Goal: Task Accomplishment & Management: Manage account settings

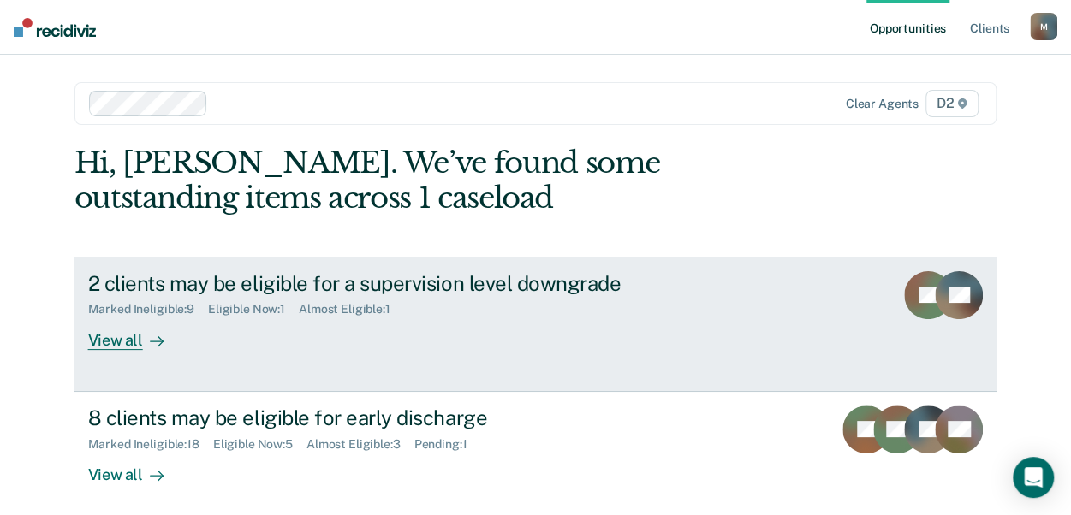
click at [91, 343] on div "View all" at bounding box center [136, 333] width 96 height 33
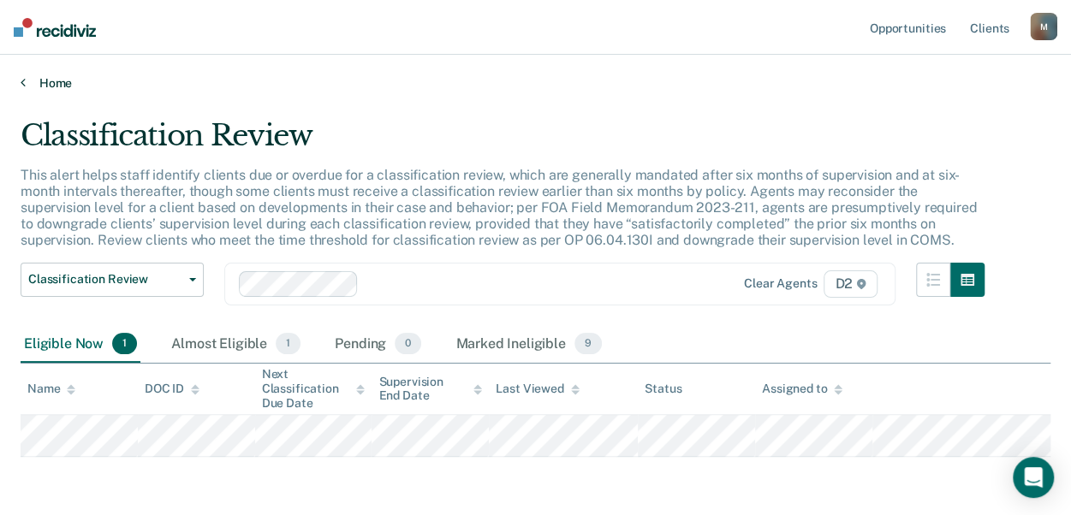
click at [50, 80] on link "Home" at bounding box center [536, 82] width 1030 height 15
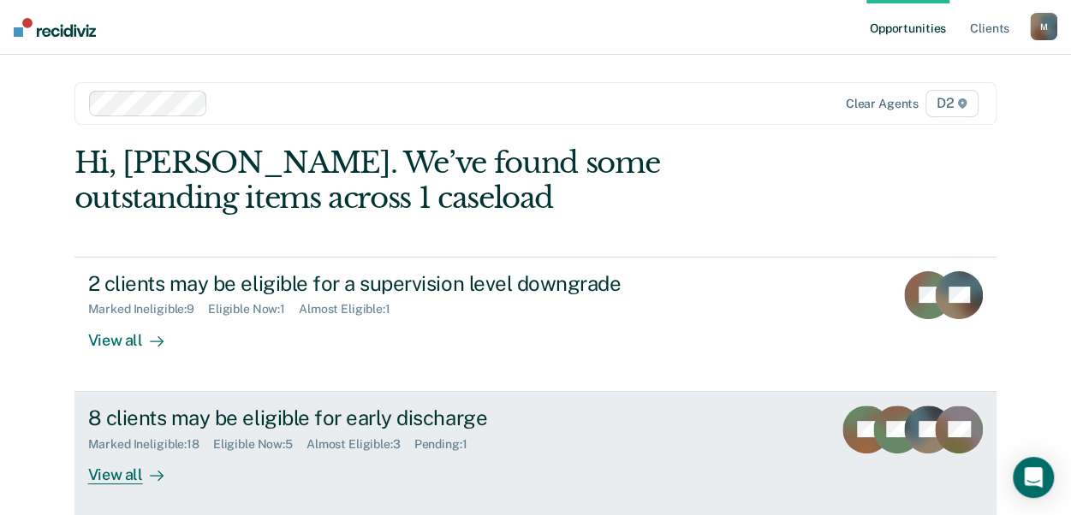
scroll to position [236, 0]
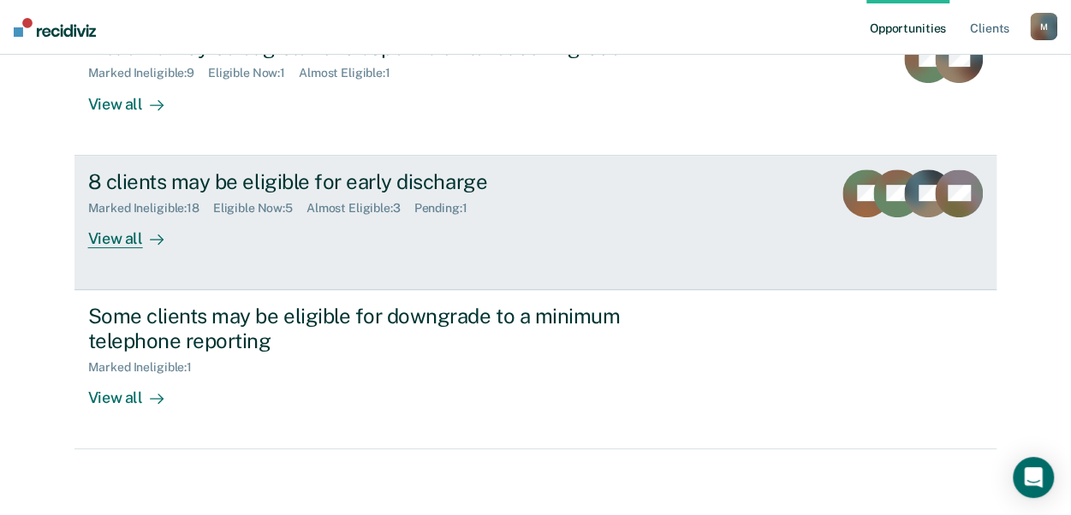
click at [108, 238] on div "View all" at bounding box center [136, 231] width 96 height 33
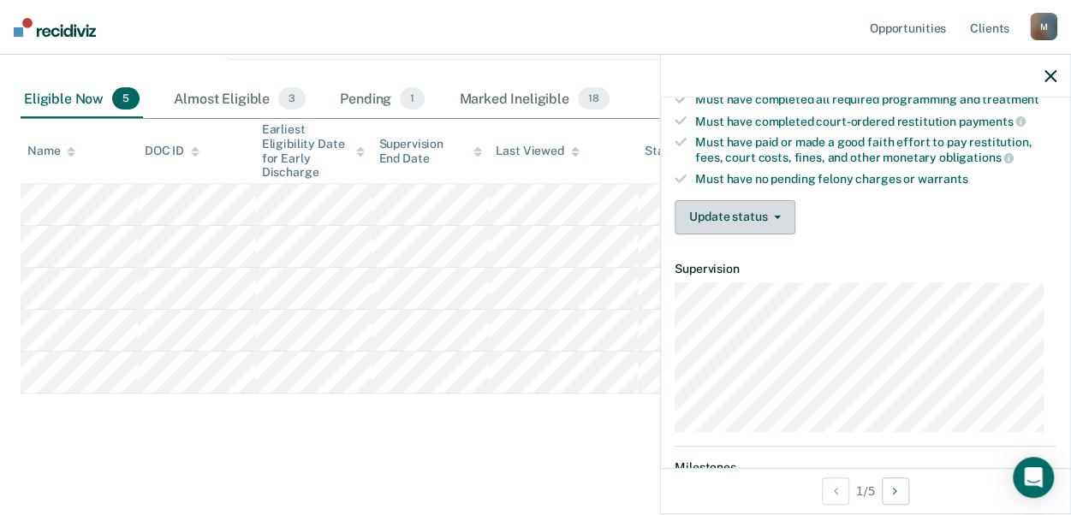
scroll to position [343, 0]
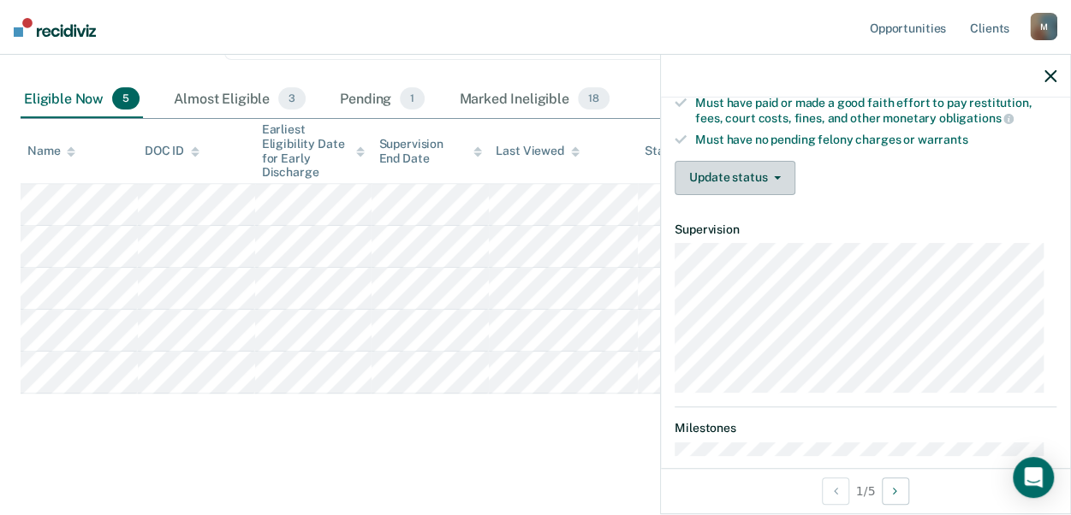
click at [742, 174] on button "Update status" at bounding box center [735, 178] width 121 height 34
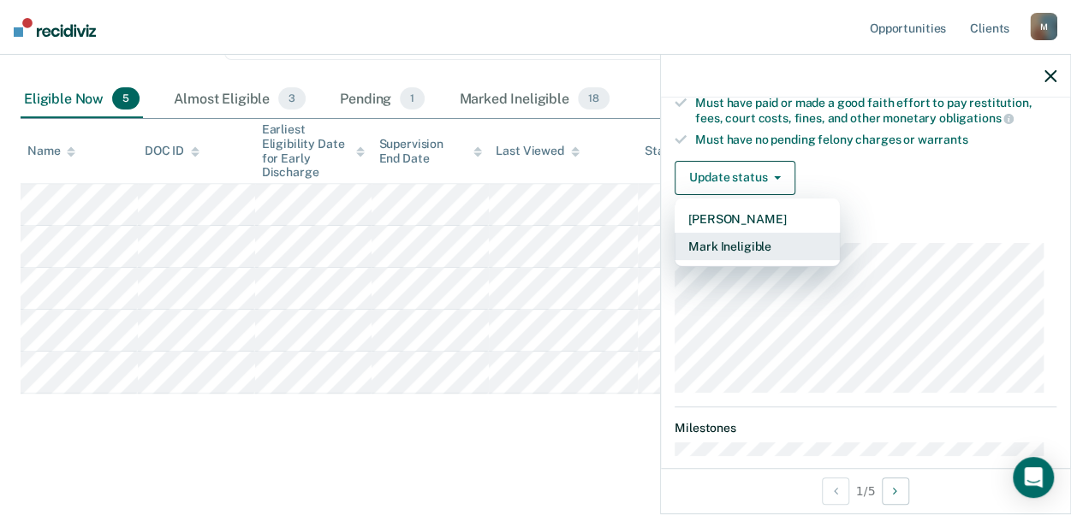
click at [708, 247] on button "Mark Ineligible" at bounding box center [757, 246] width 165 height 27
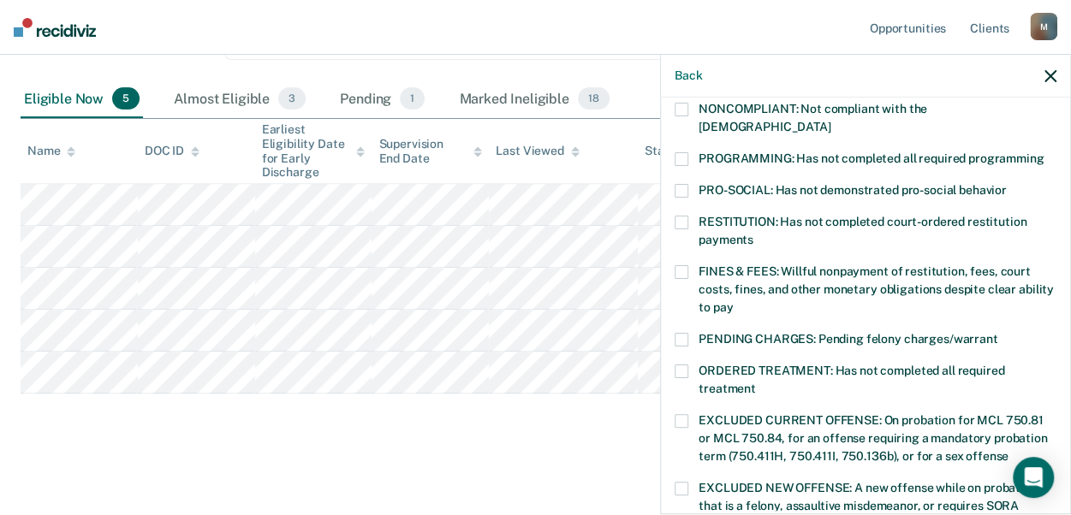
click at [678, 265] on span at bounding box center [682, 272] width 14 height 14
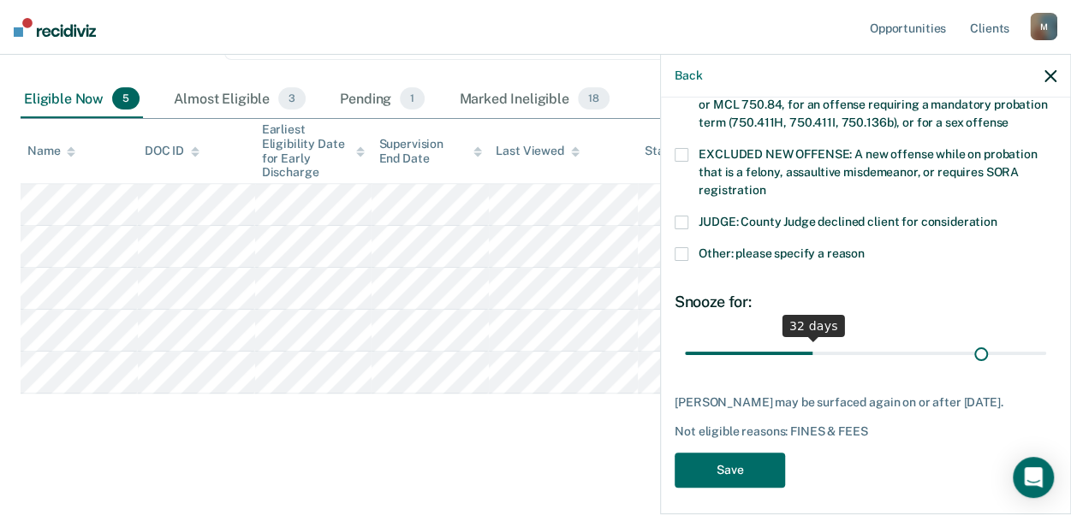
scroll to position [663, 0]
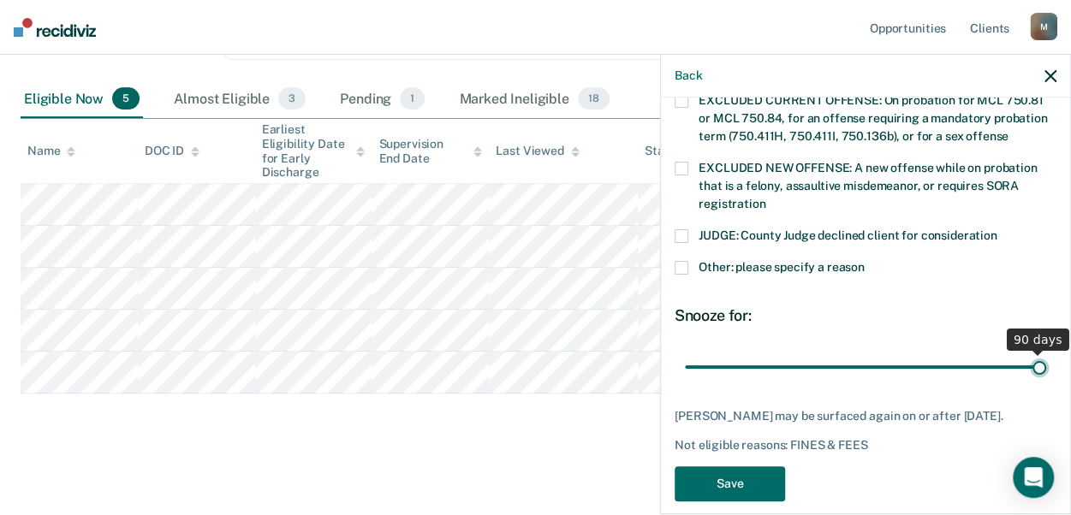
drag, startPoint x: 805, startPoint y: 330, endPoint x: 1112, endPoint y: 329, distance: 307.4
type input "90"
click at [1046, 352] on input "range" at bounding box center [865, 367] width 361 height 30
click at [748, 467] on button "Save" at bounding box center [730, 484] width 110 height 35
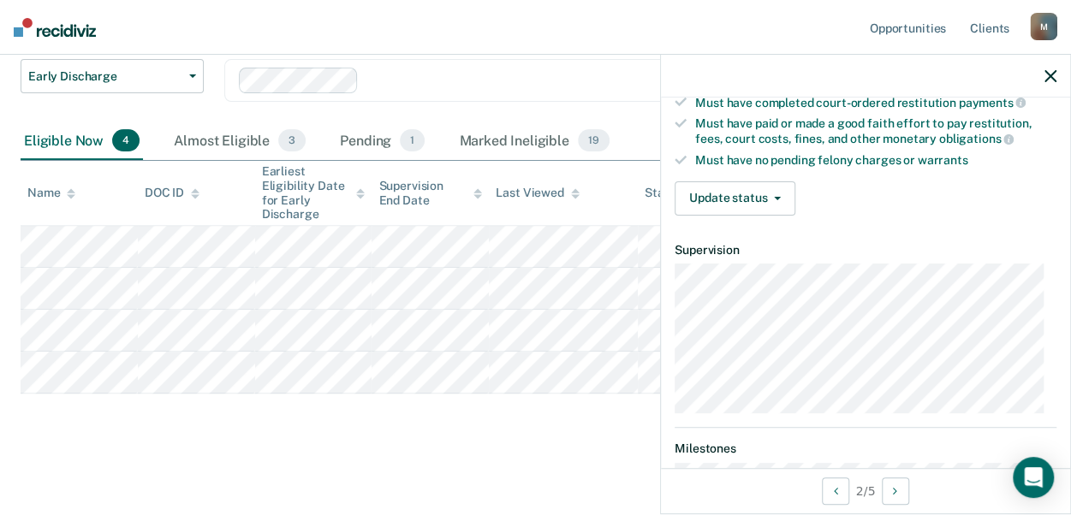
scroll to position [343, 0]
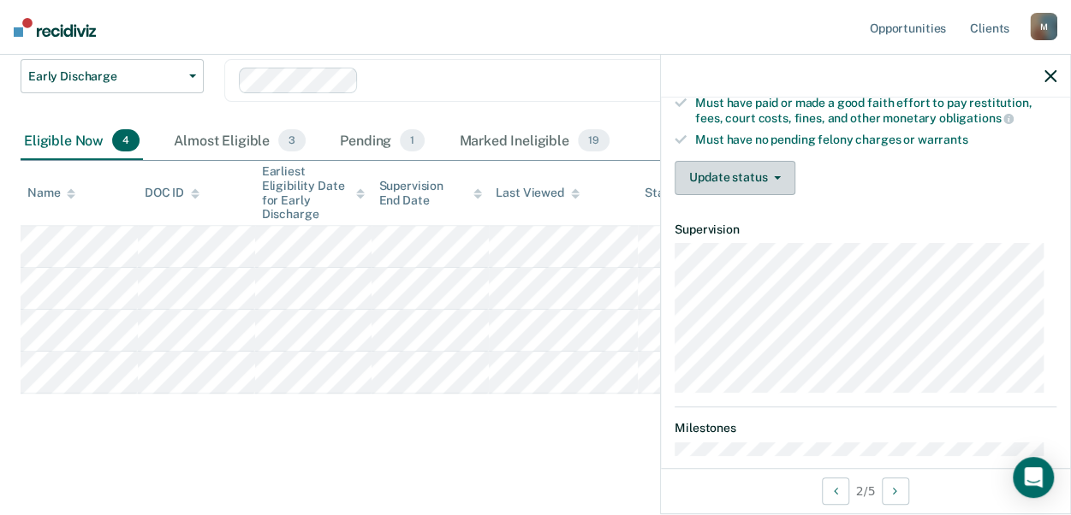
click at [748, 176] on button "Update status" at bounding box center [735, 178] width 121 height 34
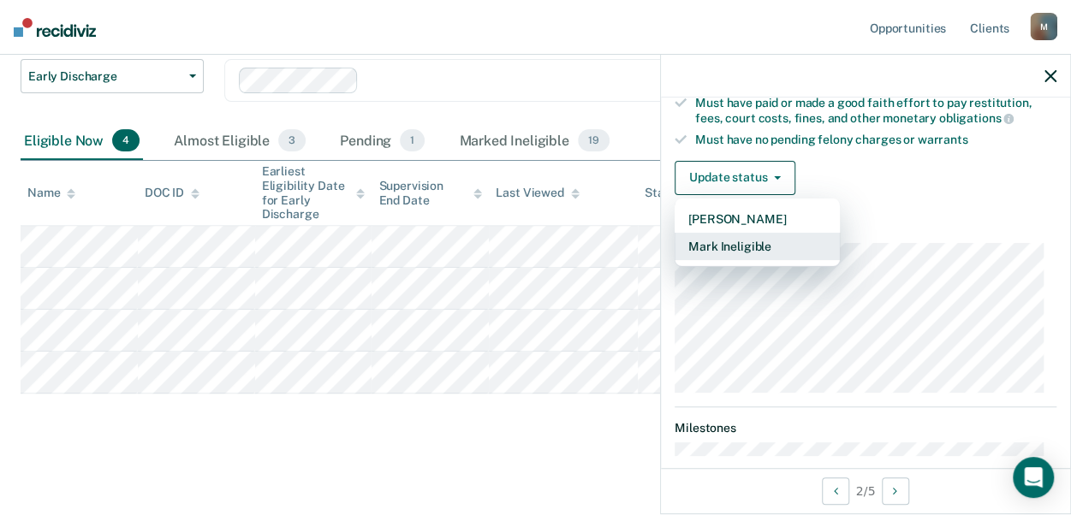
click at [728, 247] on button "Mark Ineligible" at bounding box center [757, 246] width 165 height 27
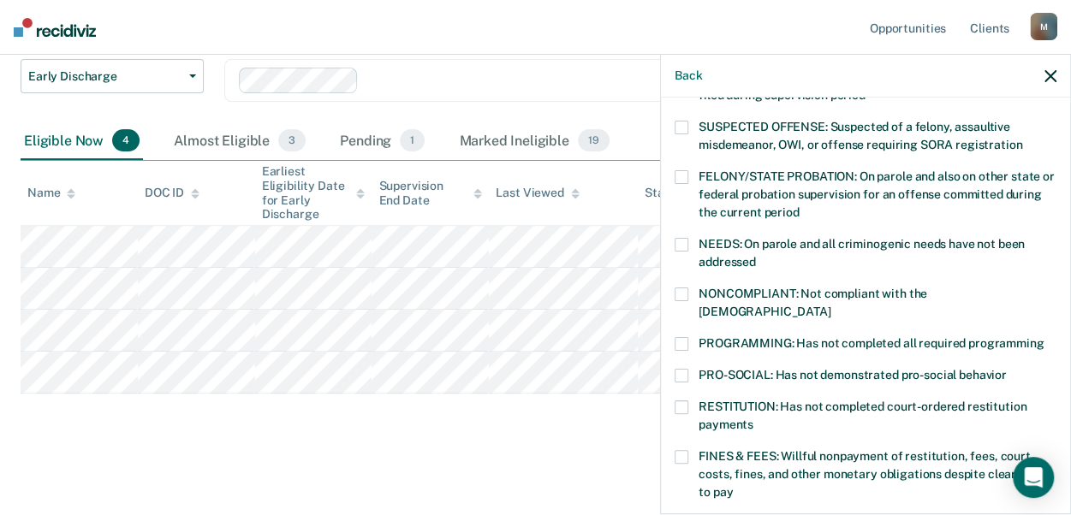
scroll to position [171, 0]
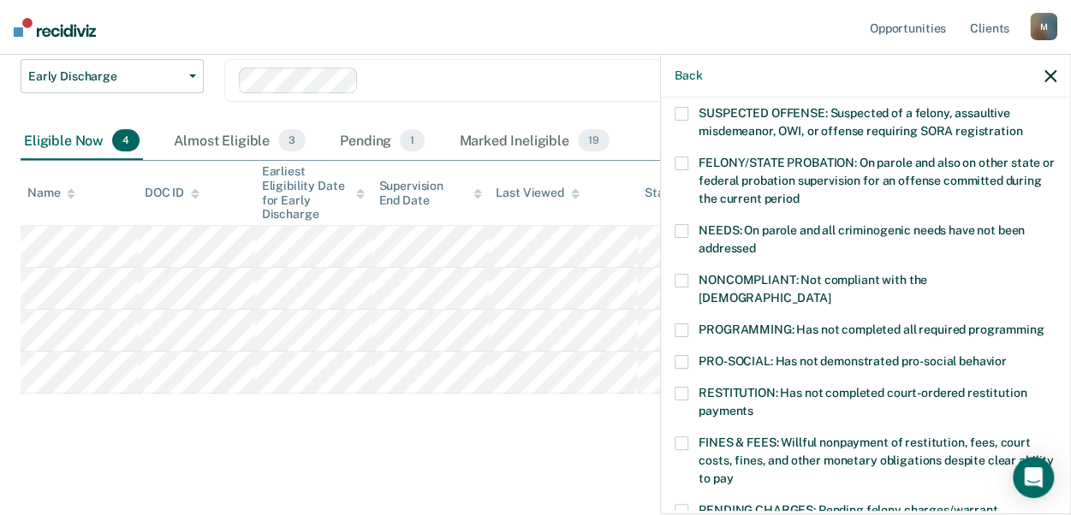
drag, startPoint x: 686, startPoint y: 313, endPoint x: 735, endPoint y: 319, distance: 49.3
click at [688, 324] on label "PROGRAMMING: Has not completed all required programming" at bounding box center [866, 333] width 382 height 18
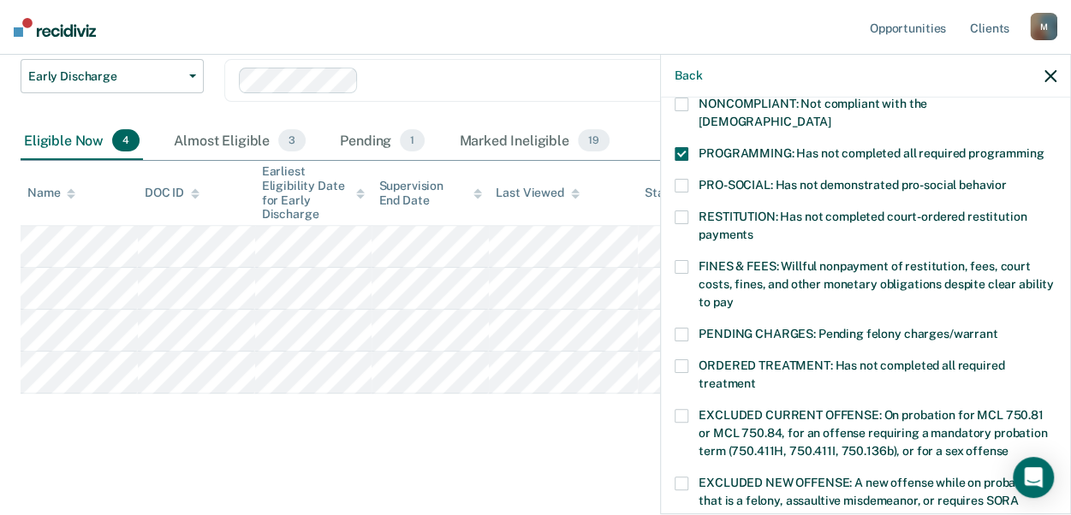
scroll to position [676, 0]
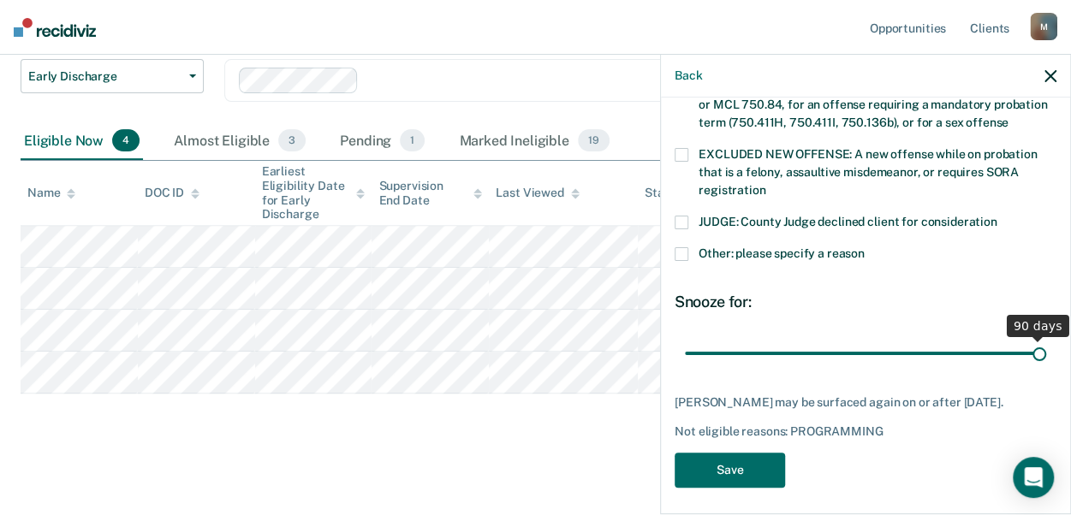
drag, startPoint x: 801, startPoint y: 335, endPoint x: 1108, endPoint y: 294, distance: 310.1
type input "90"
click at [1046, 338] on input "range" at bounding box center [865, 353] width 361 height 30
click at [718, 467] on button "Save" at bounding box center [730, 470] width 110 height 35
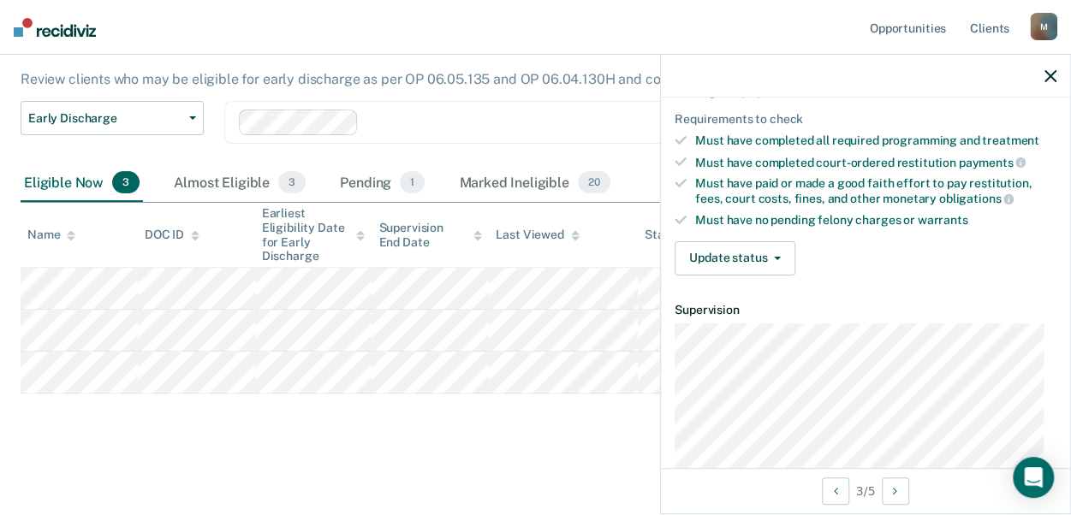
scroll to position [343, 0]
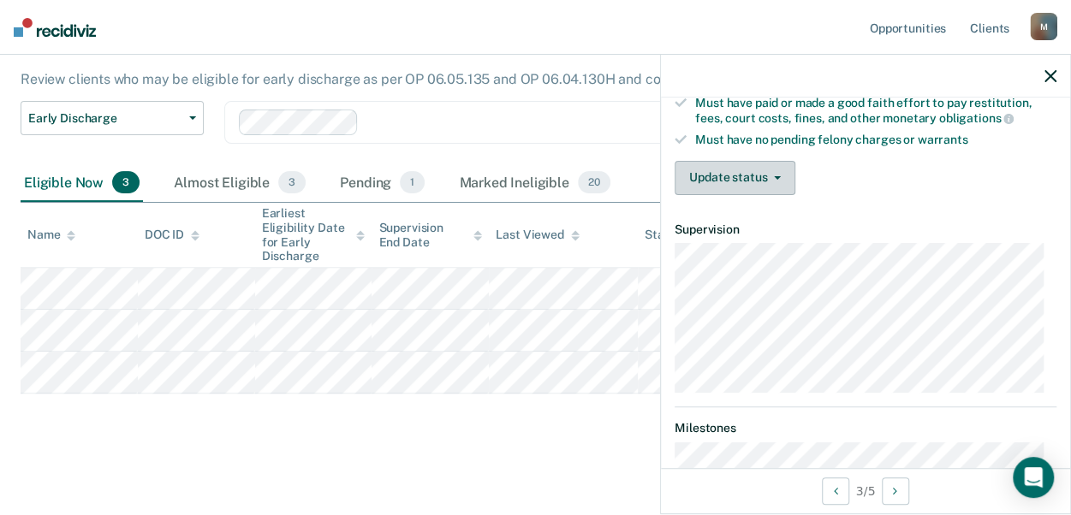
click at [747, 168] on button "Update status" at bounding box center [735, 178] width 121 height 34
click at [751, 165] on button "Update status" at bounding box center [735, 180] width 121 height 34
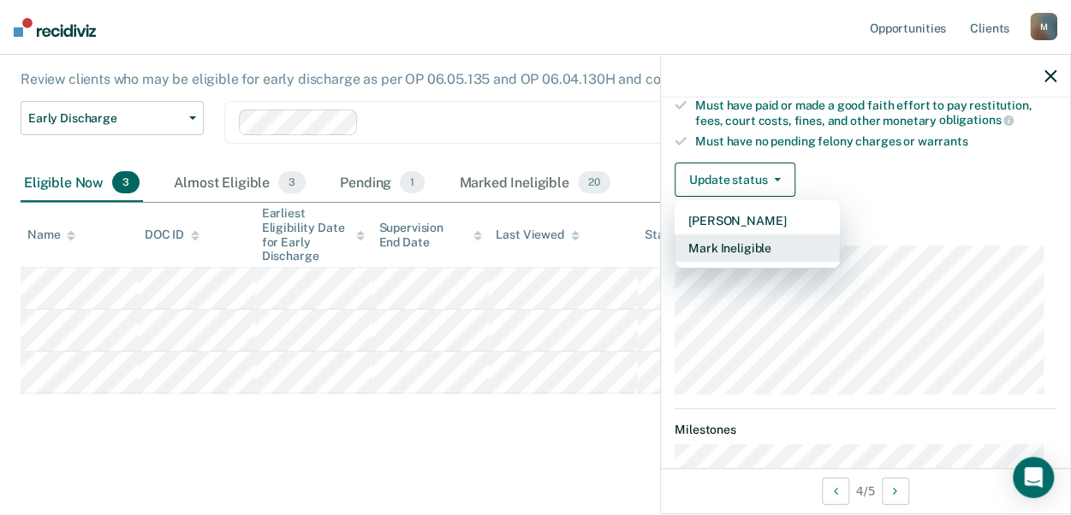
click at [728, 235] on button "Mark Ineligible" at bounding box center [757, 248] width 165 height 27
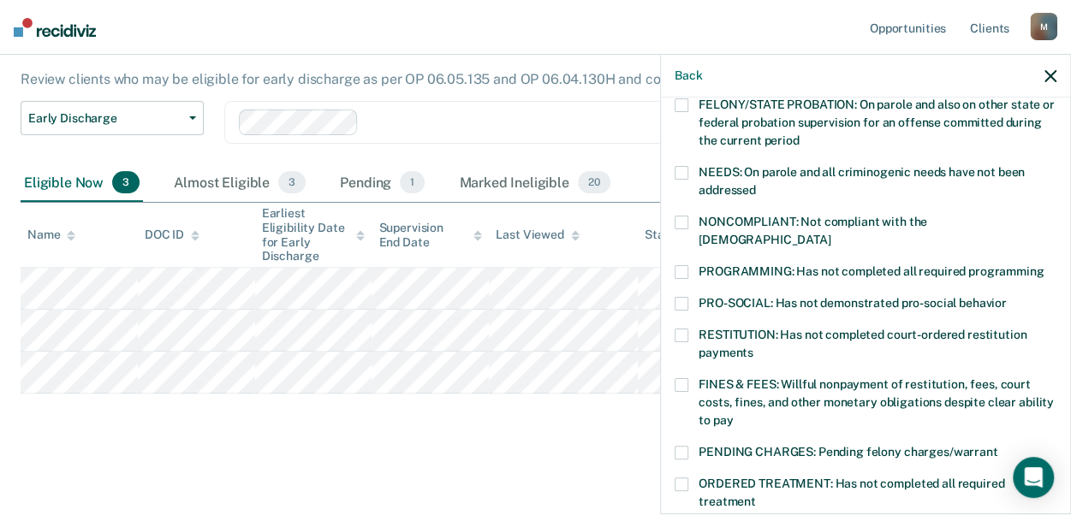
scroll to position [214, 0]
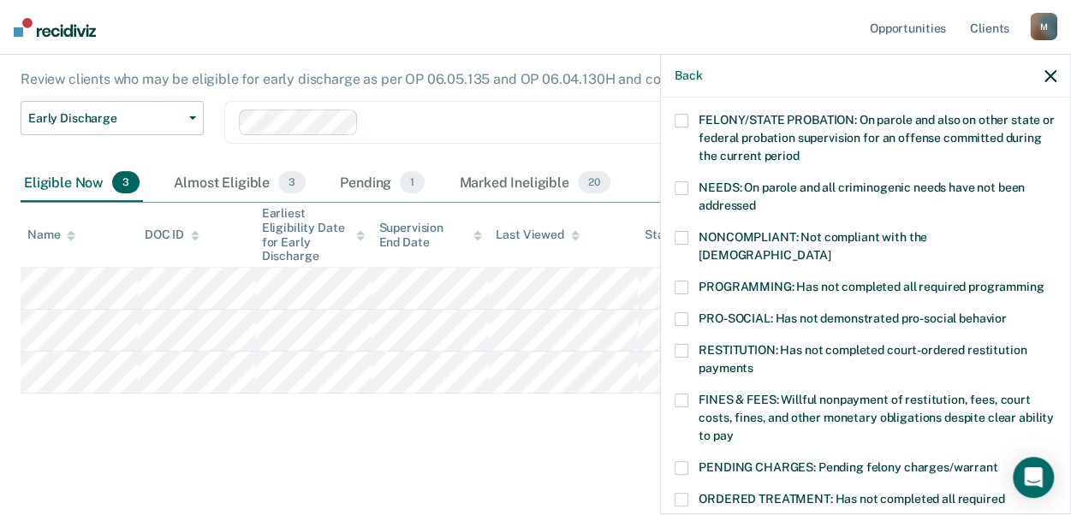
drag, startPoint x: 686, startPoint y: 270, endPoint x: 745, endPoint y: 289, distance: 62.3
click at [687, 281] on span at bounding box center [682, 288] width 14 height 14
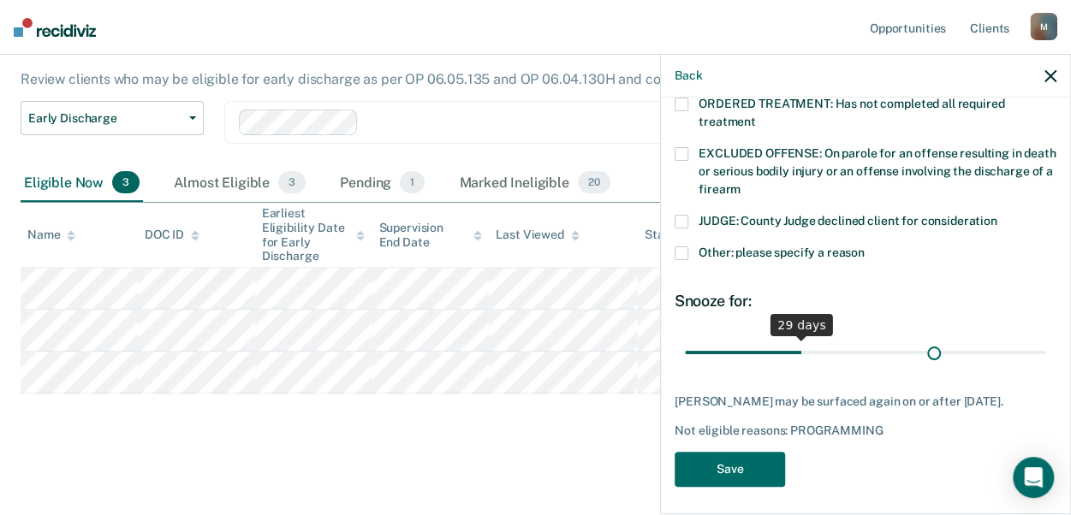
scroll to position [610, 0]
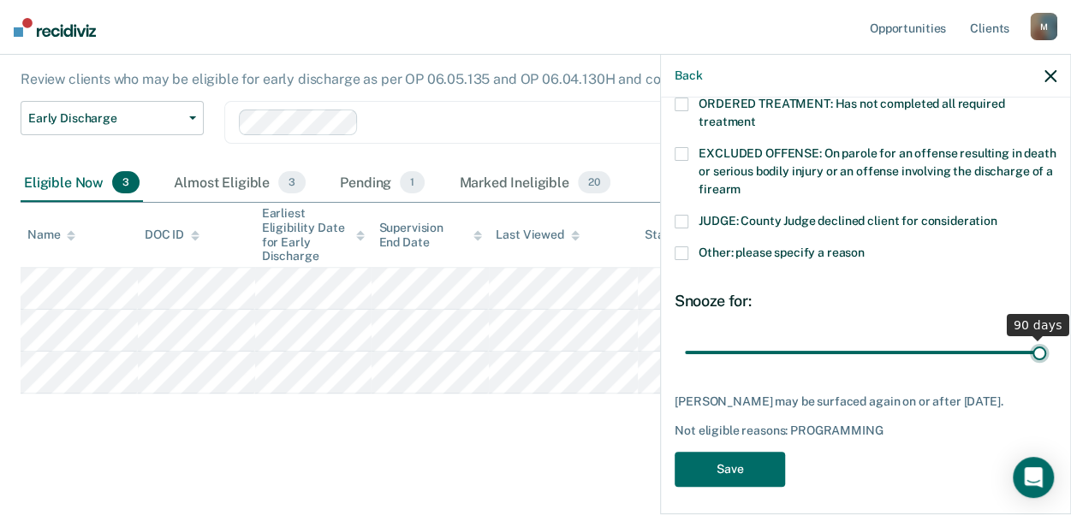
drag, startPoint x: 795, startPoint y: 330, endPoint x: 1101, endPoint y: 289, distance: 308.4
type input "90"
click at [1046, 337] on input "range" at bounding box center [865, 352] width 361 height 30
click at [755, 468] on button "Save" at bounding box center [730, 469] width 110 height 35
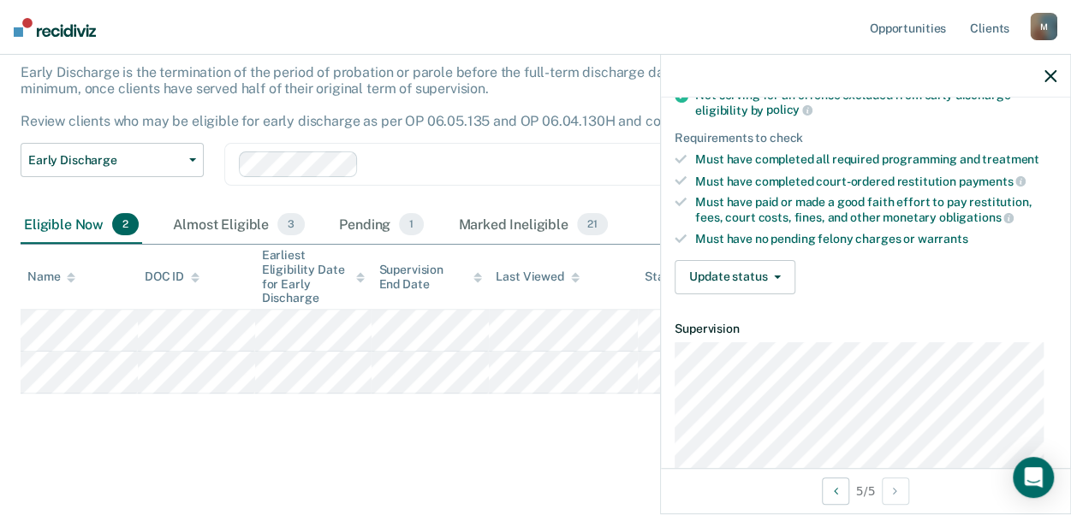
scroll to position [269, 0]
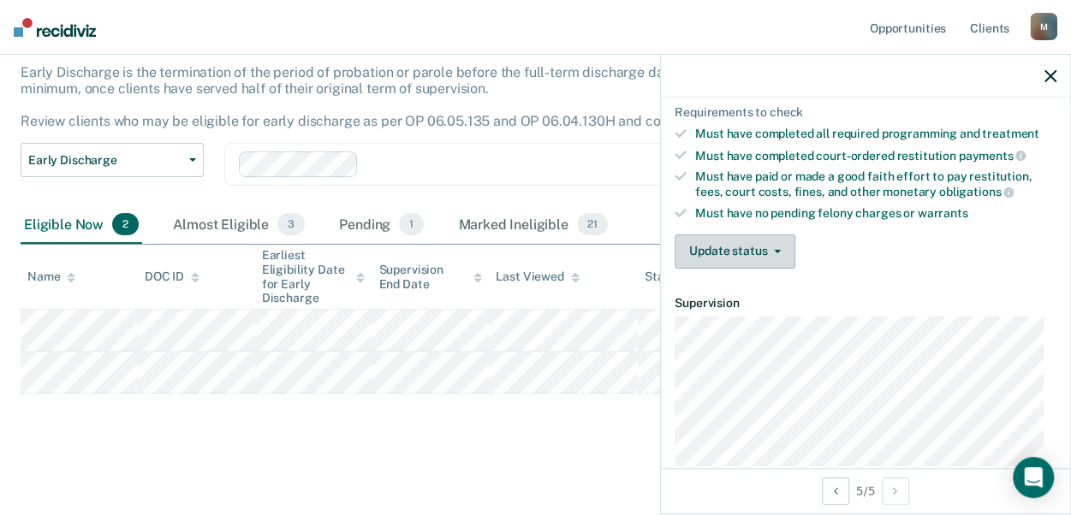
click at [742, 249] on button "Update status" at bounding box center [735, 252] width 121 height 34
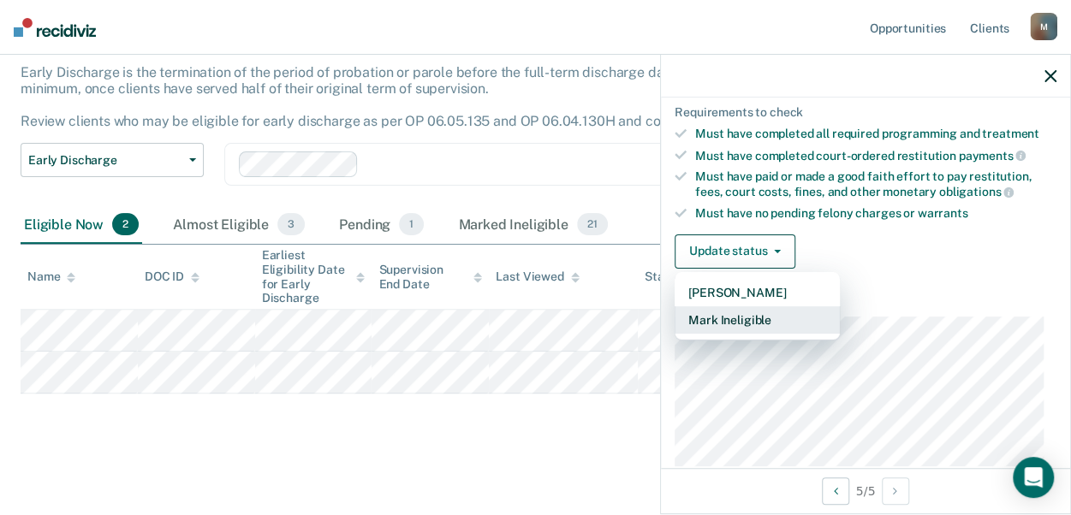
click at [723, 314] on button "Mark Ineligible" at bounding box center [757, 320] width 165 height 27
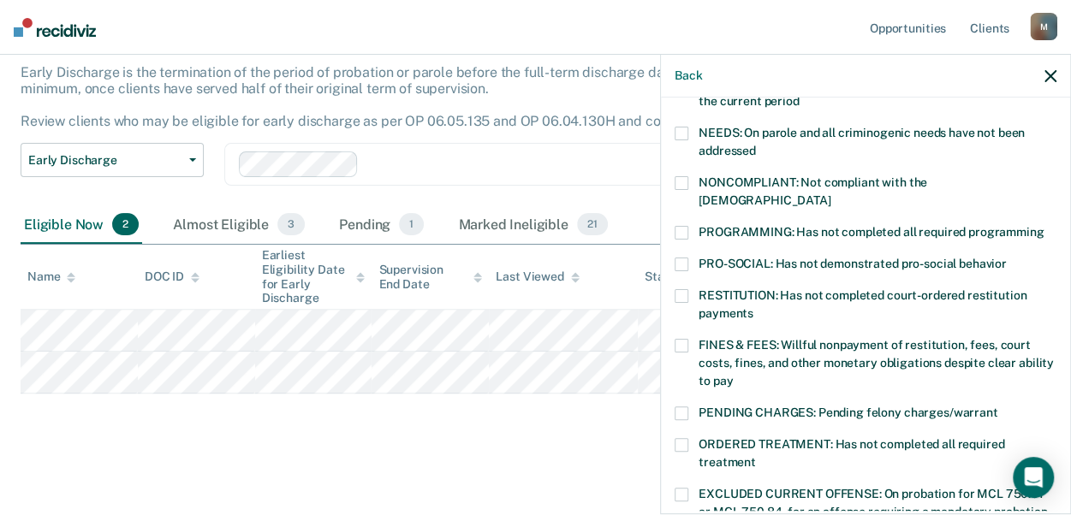
click at [694, 226] on label "PROGRAMMING: Has not completed all required programming" at bounding box center [866, 235] width 382 height 18
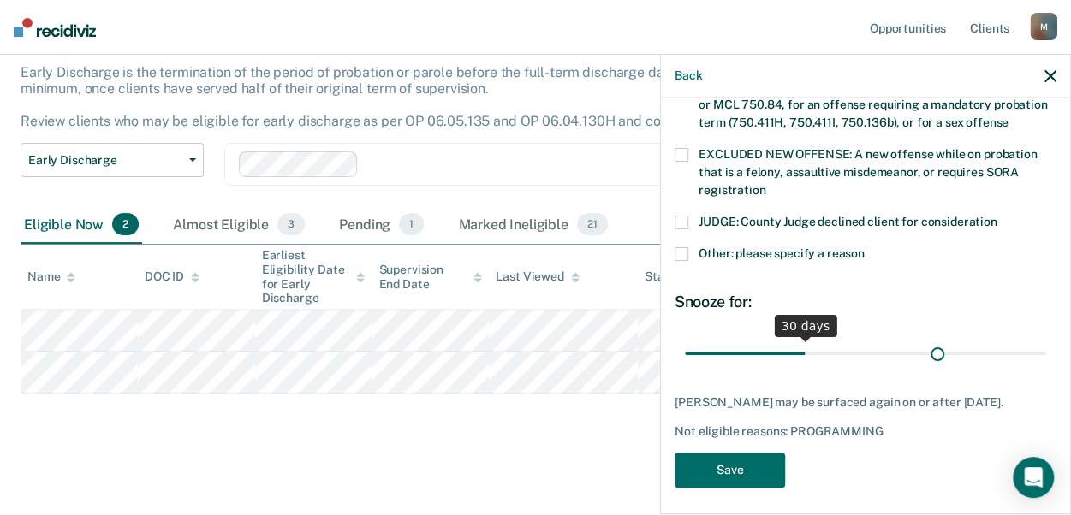
scroll to position [676, 0]
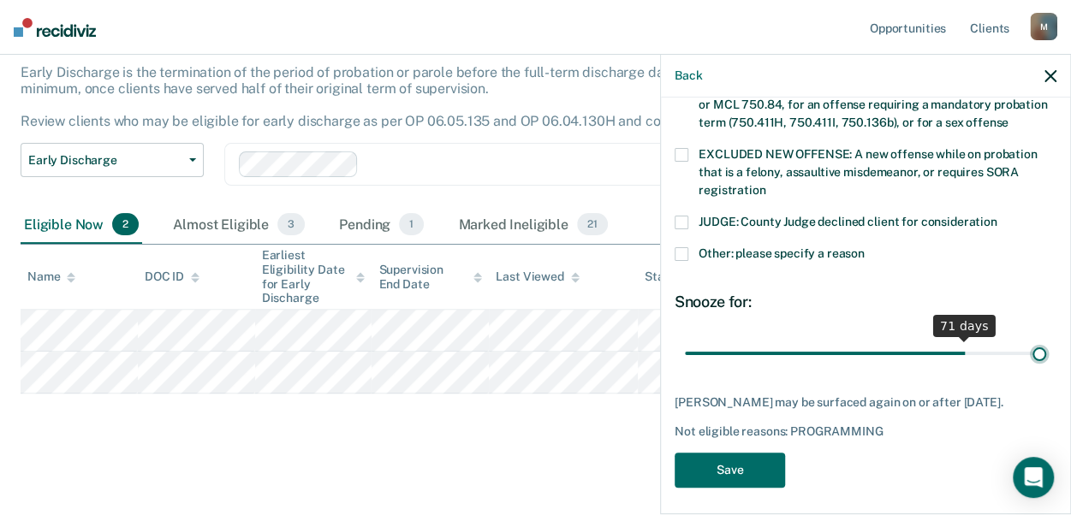
drag, startPoint x: 798, startPoint y: 334, endPoint x: 1057, endPoint y: 312, distance: 260.4
type input "90"
click at [1046, 338] on input "range" at bounding box center [865, 353] width 361 height 30
click at [726, 463] on button "Save" at bounding box center [730, 470] width 110 height 35
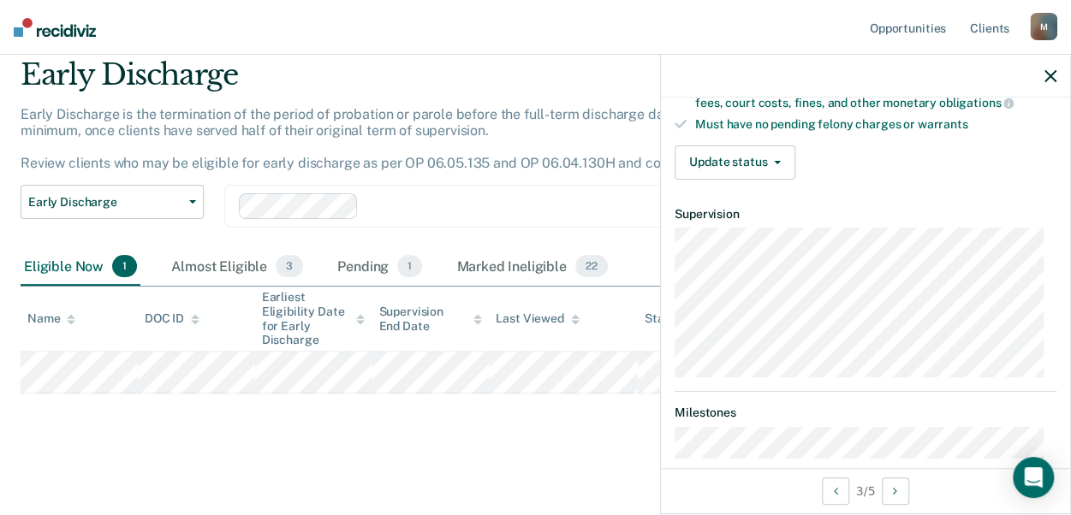
scroll to position [354, 0]
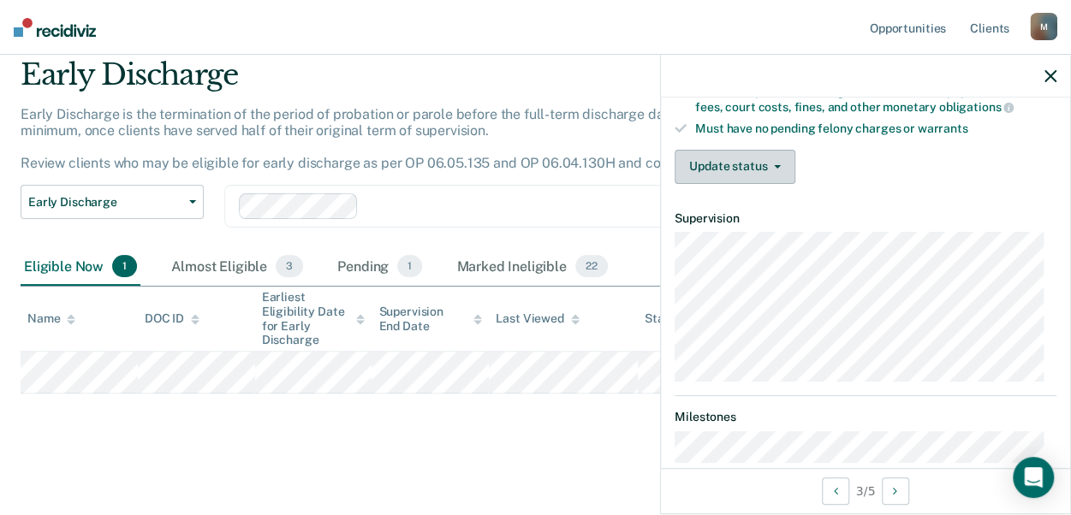
click at [742, 158] on button "Update status" at bounding box center [735, 167] width 121 height 34
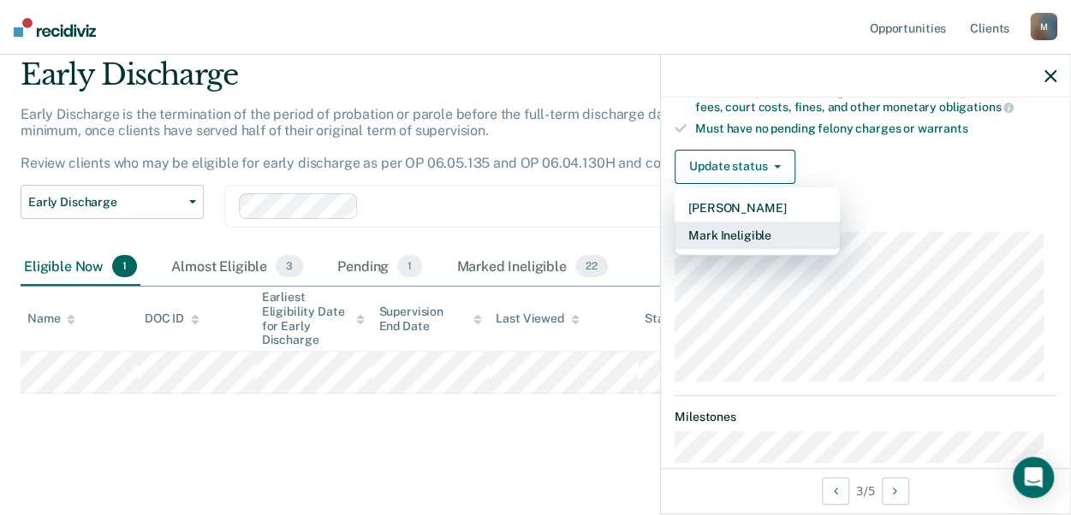
click at [712, 227] on button "Mark Ineligible" at bounding box center [757, 235] width 165 height 27
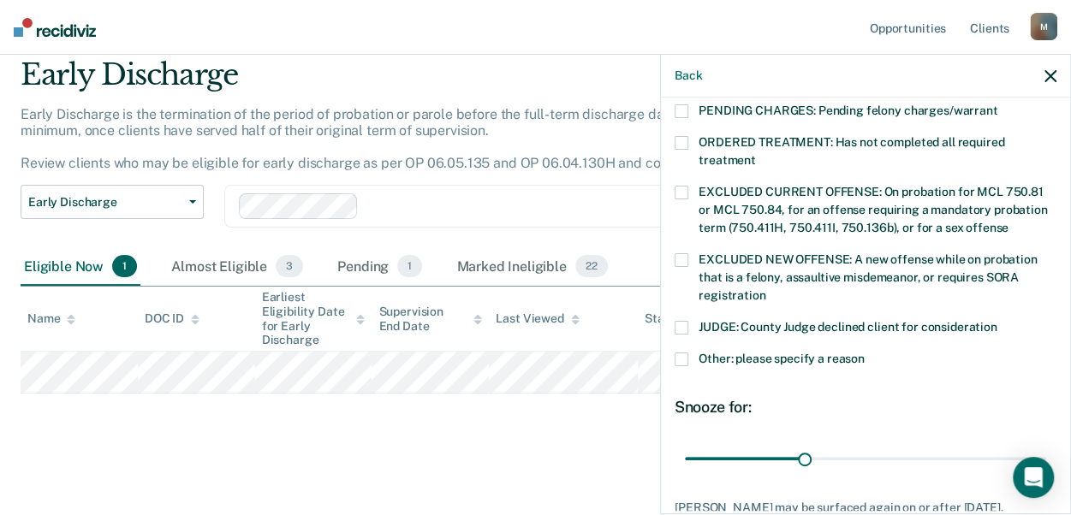
scroll to position [579, 0]
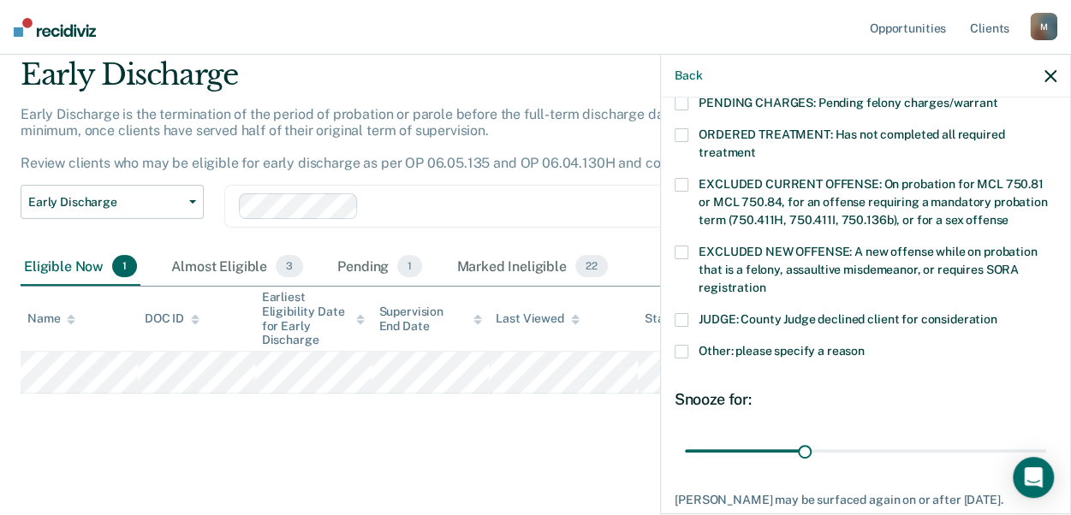
click at [1051, 82] on icon "button" at bounding box center [1051, 76] width 12 height 12
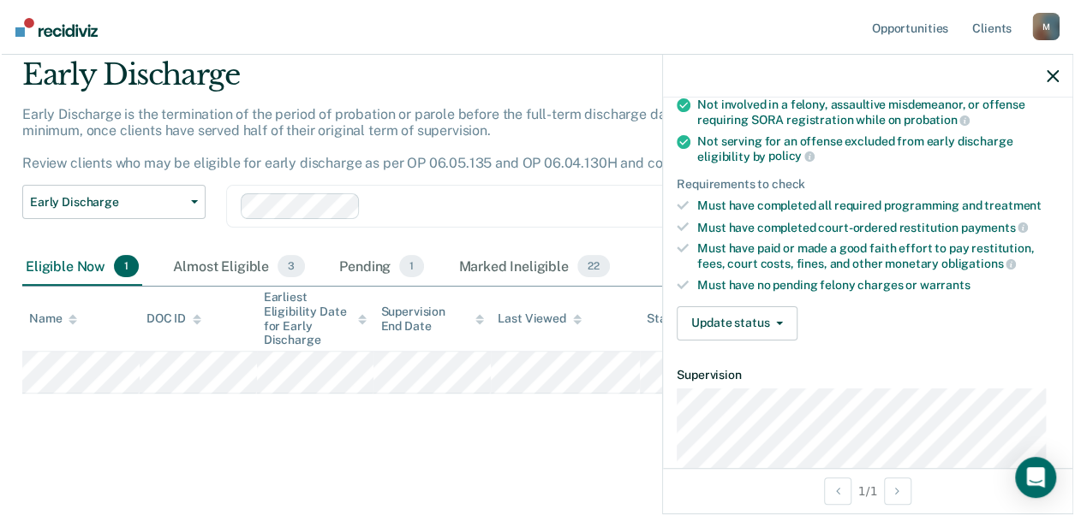
scroll to position [283, 0]
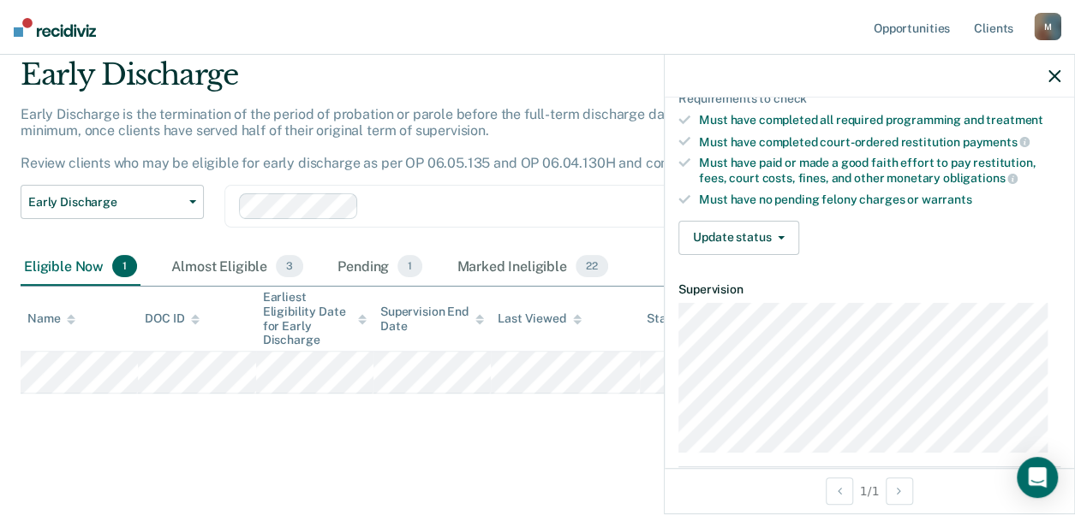
click at [504, 501] on main "Early Discharge Early Discharge is the termination of the period of probation o…" at bounding box center [537, 271] width 1075 height 482
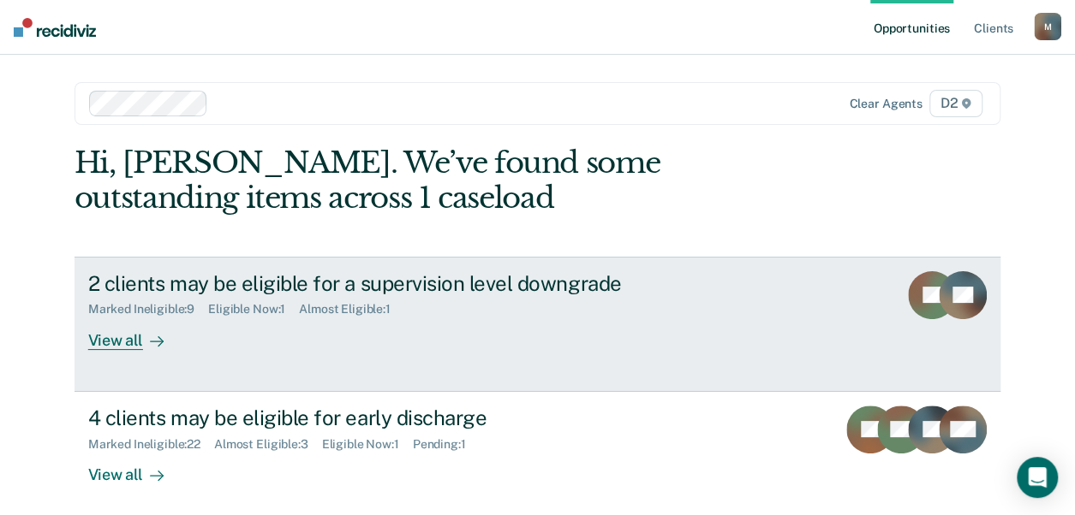
click at [96, 340] on div "View all" at bounding box center [136, 333] width 96 height 33
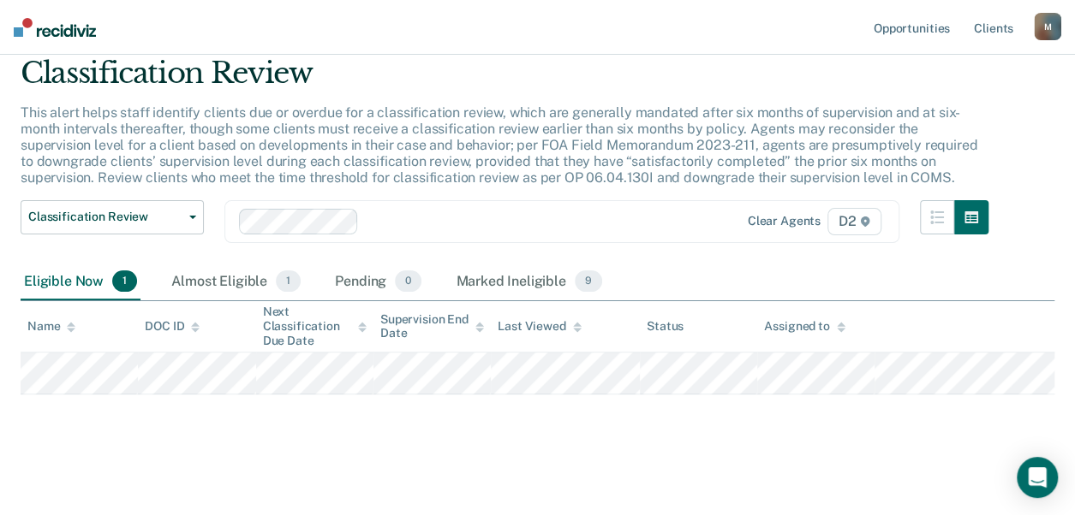
scroll to position [63, 0]
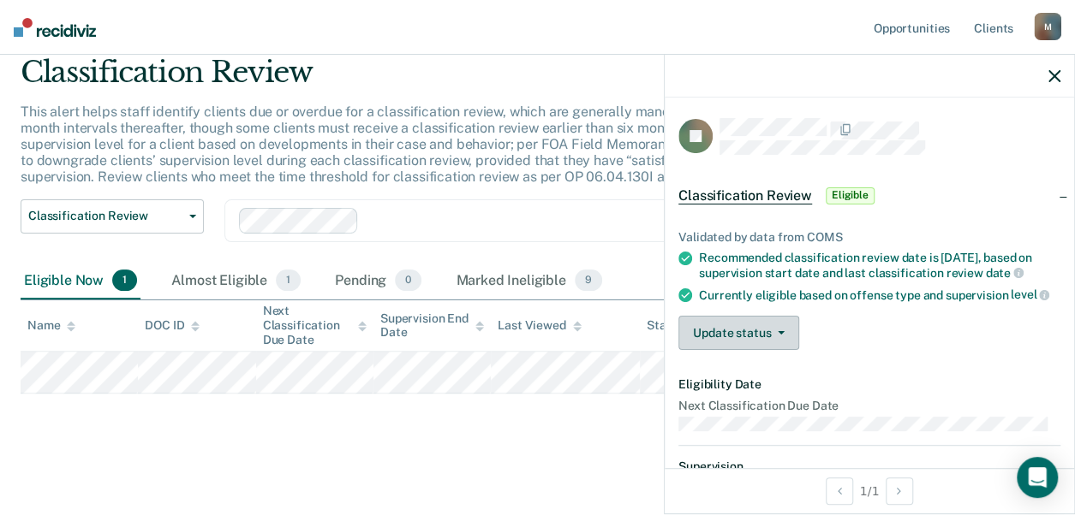
click at [781, 337] on button "Update status" at bounding box center [738, 333] width 121 height 34
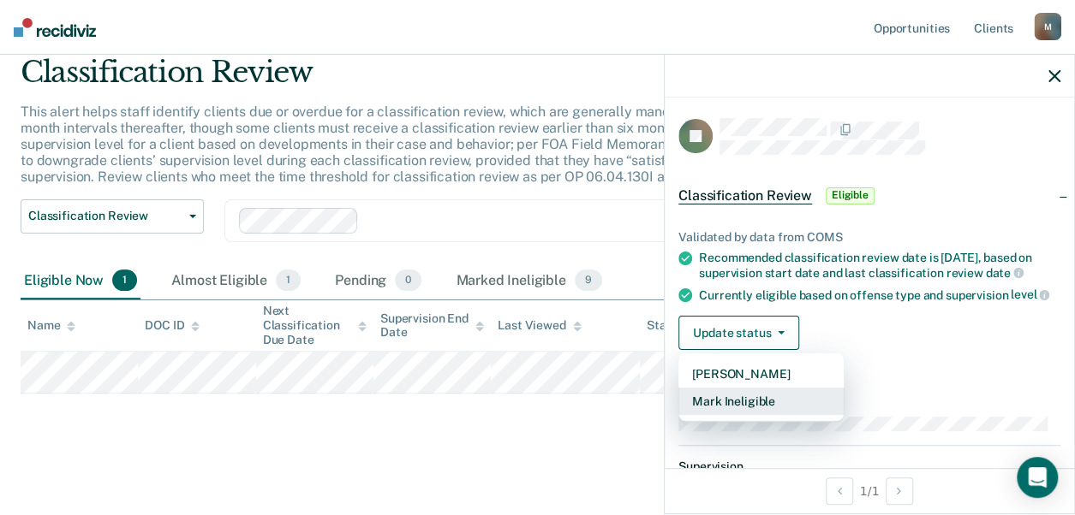
click at [724, 410] on button "Mark Ineligible" at bounding box center [760, 401] width 165 height 27
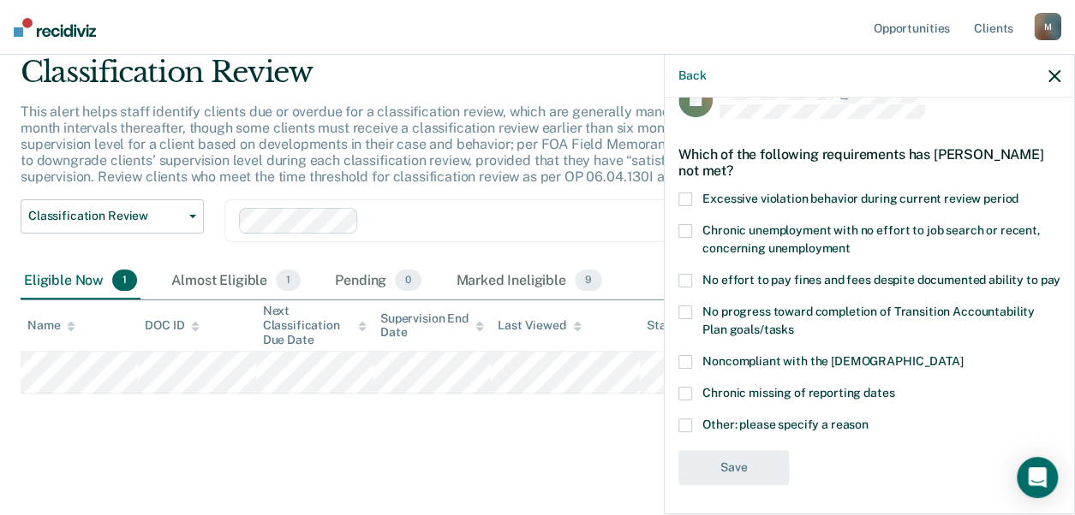
scroll to position [56, 0]
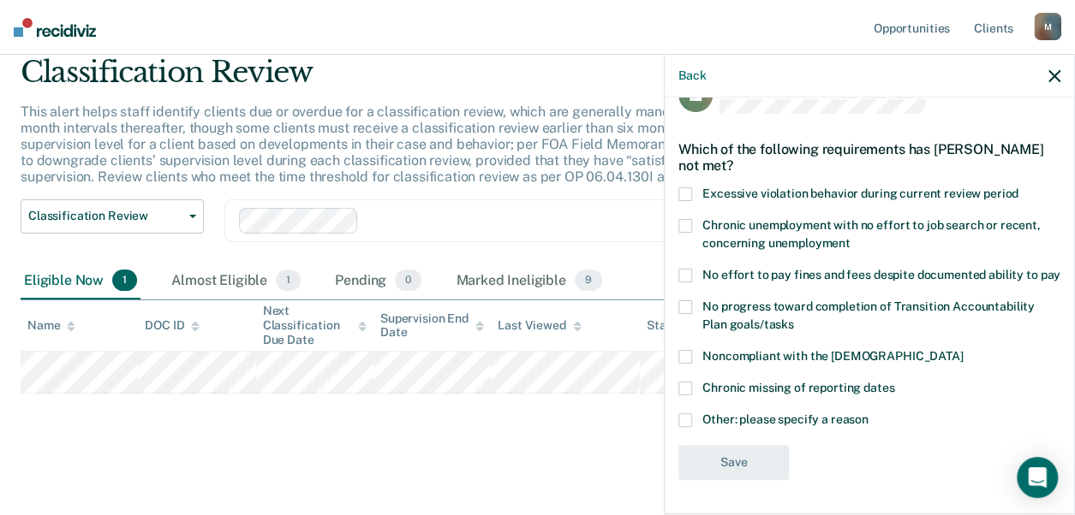
click at [684, 420] on span at bounding box center [685, 421] width 14 height 14
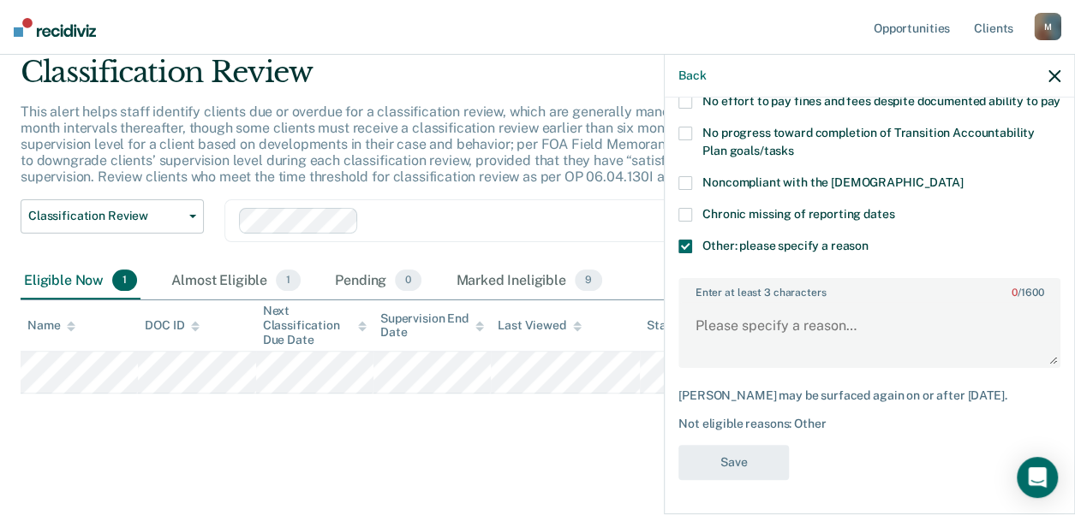
scroll to position [244, 0]
click at [798, 305] on textarea "Enter at least 3 characters 0 / 1600" at bounding box center [869, 333] width 378 height 63
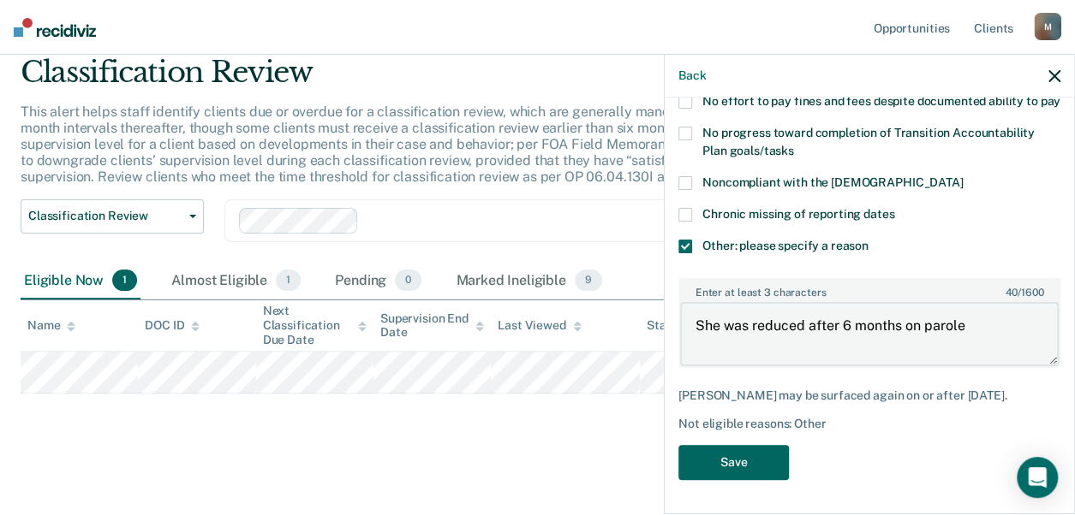
type textarea "She was reduced after 6 months on parole"
click at [767, 456] on button "Save" at bounding box center [733, 462] width 110 height 35
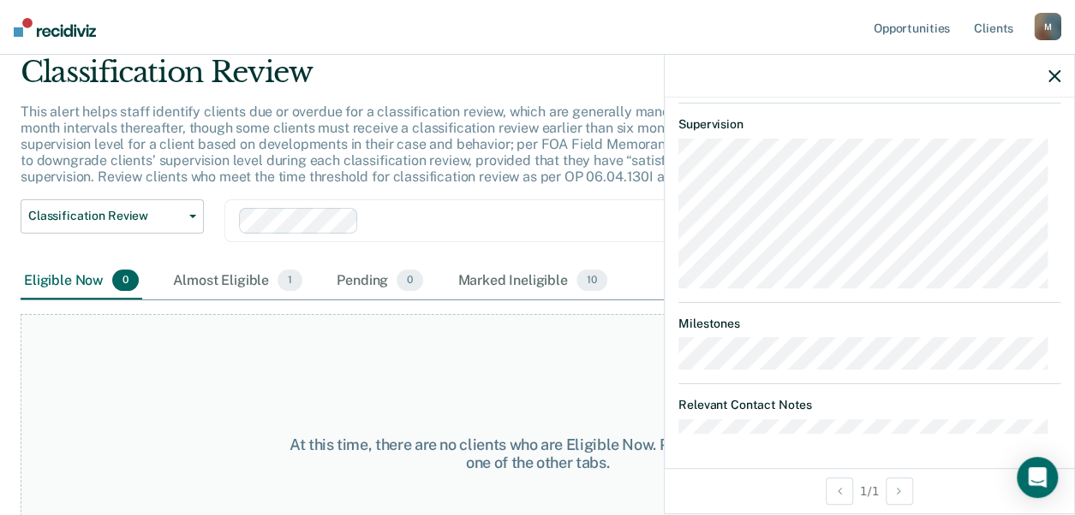
scroll to position [139, 0]
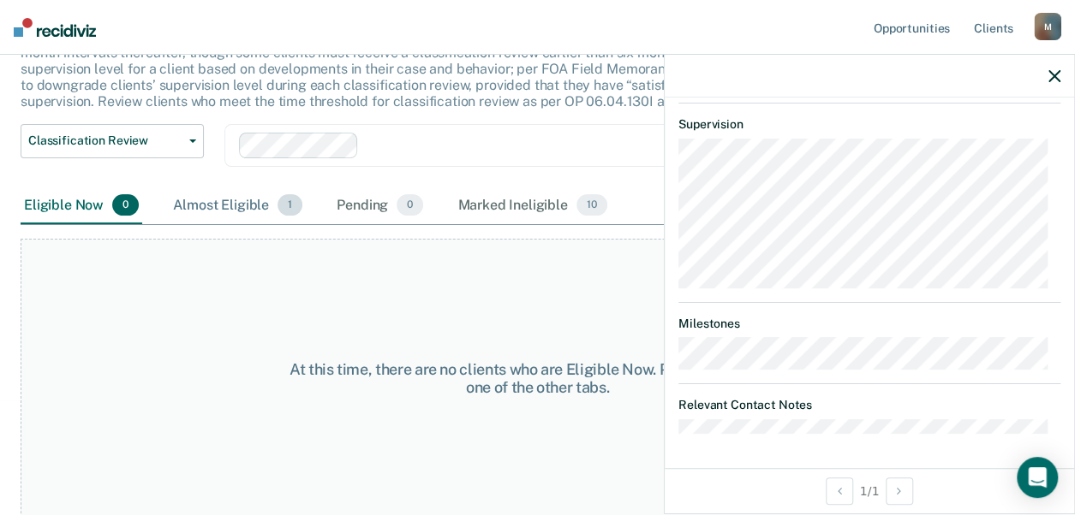
click at [226, 202] on div "Almost Eligible 1" at bounding box center [238, 207] width 136 height 38
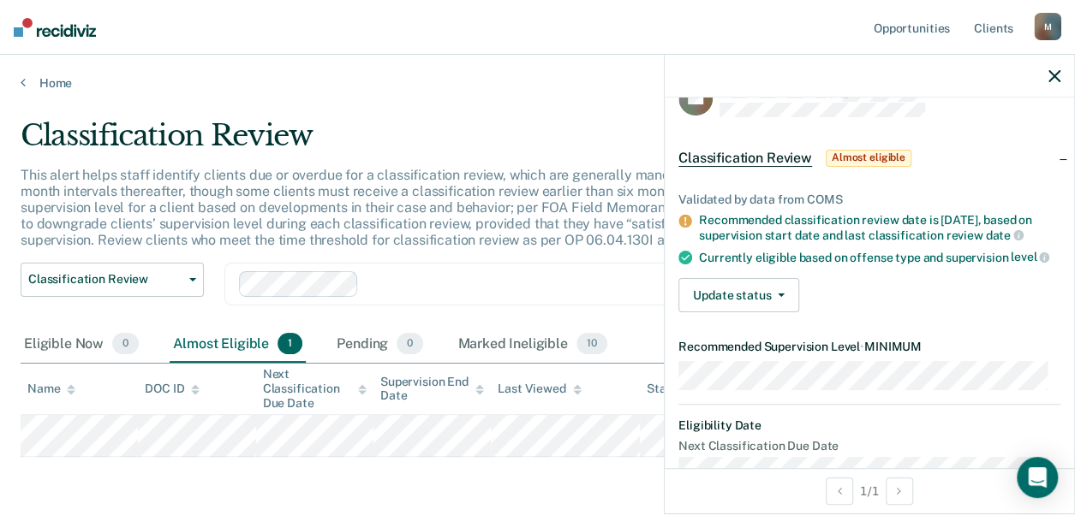
scroll to position [0, 0]
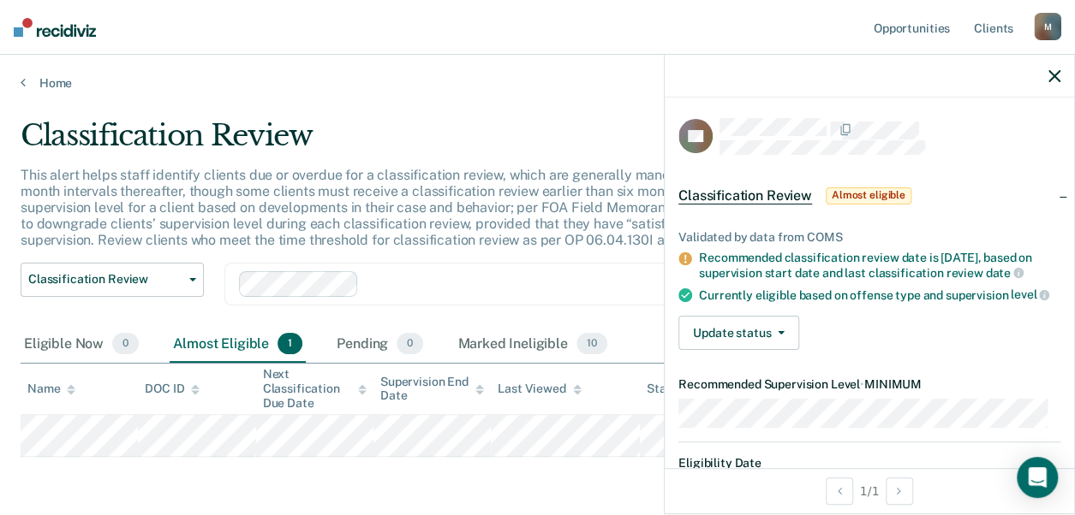
click at [1051, 73] on icon "button" at bounding box center [1054, 76] width 12 height 12
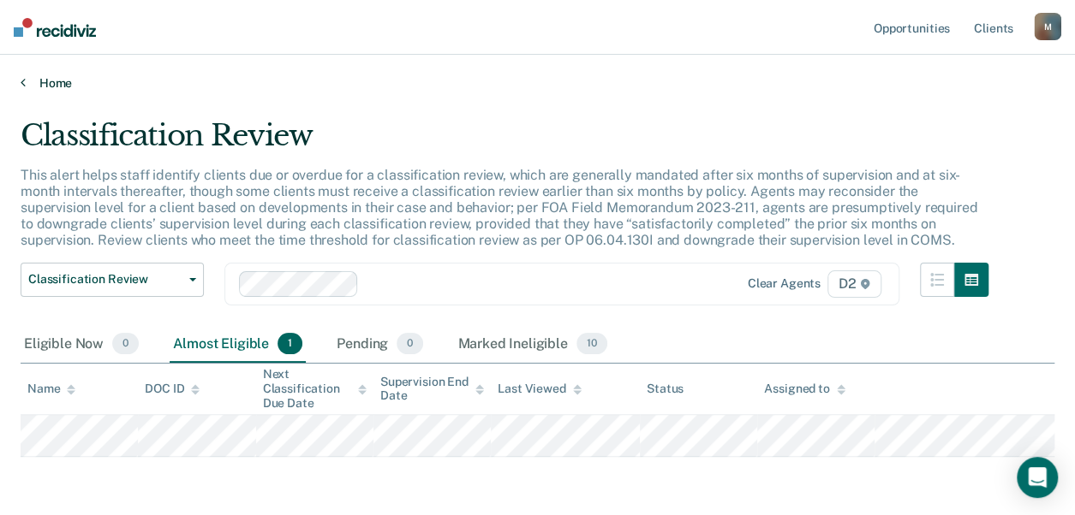
click at [43, 80] on link "Home" at bounding box center [538, 82] width 1034 height 15
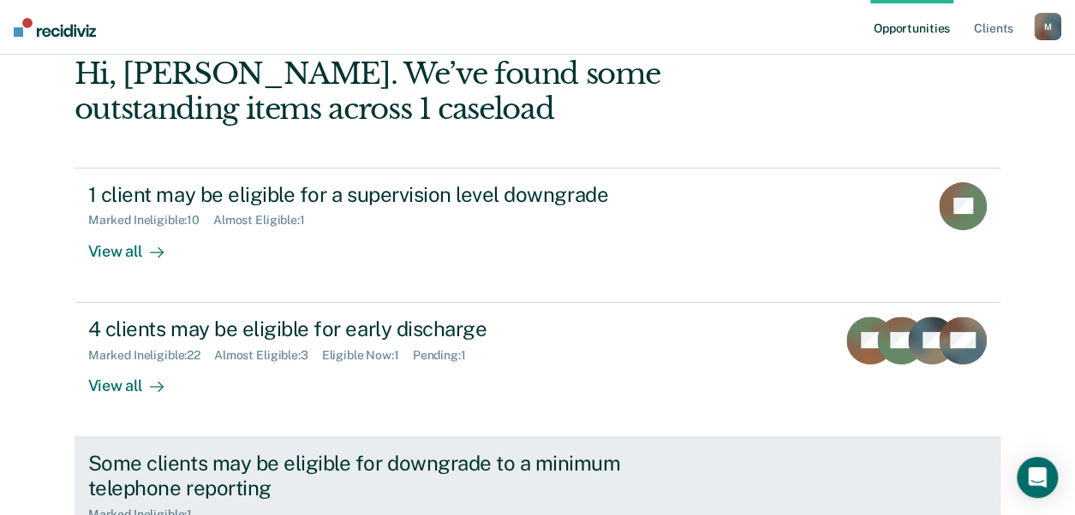
scroll to position [236, 0]
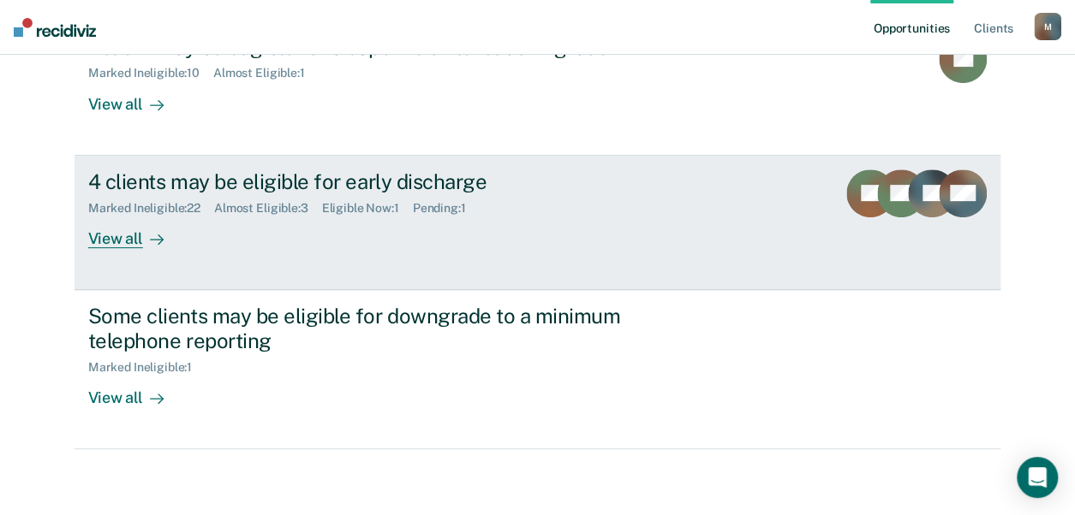
click at [115, 239] on div "View all" at bounding box center [136, 231] width 96 height 33
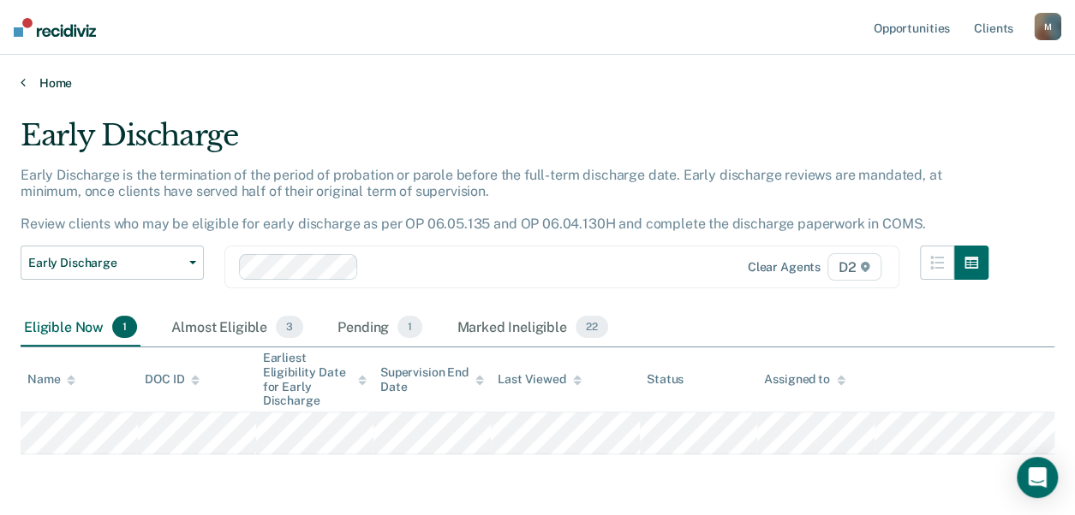
click at [54, 87] on link "Home" at bounding box center [538, 82] width 1034 height 15
